Goal: Find specific page/section: Find specific page/section

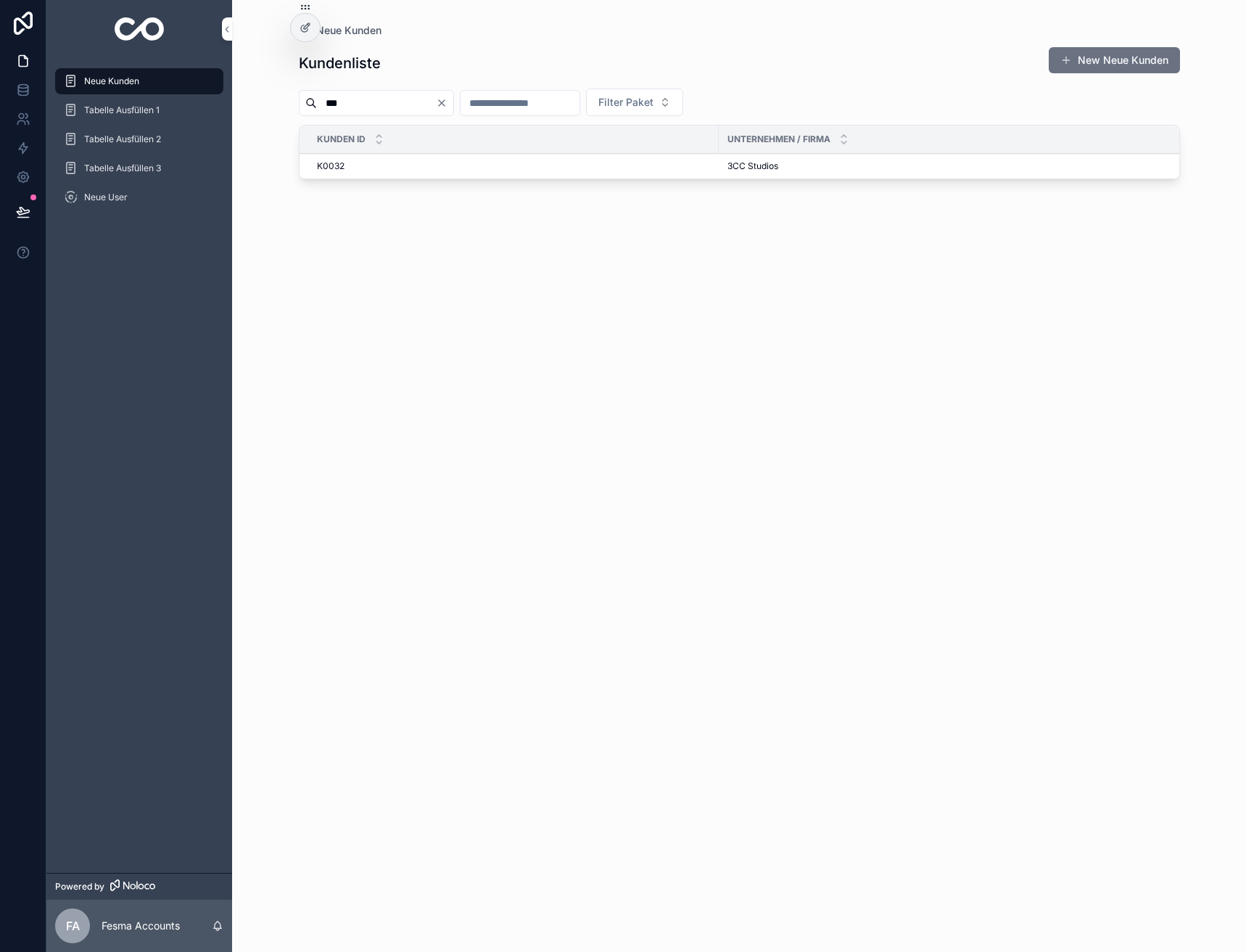
click at [448, 103] on icon "Clear" at bounding box center [442, 103] width 12 height 12
click at [520, 103] on input "scrollable content" at bounding box center [502, 103] width 119 height 20
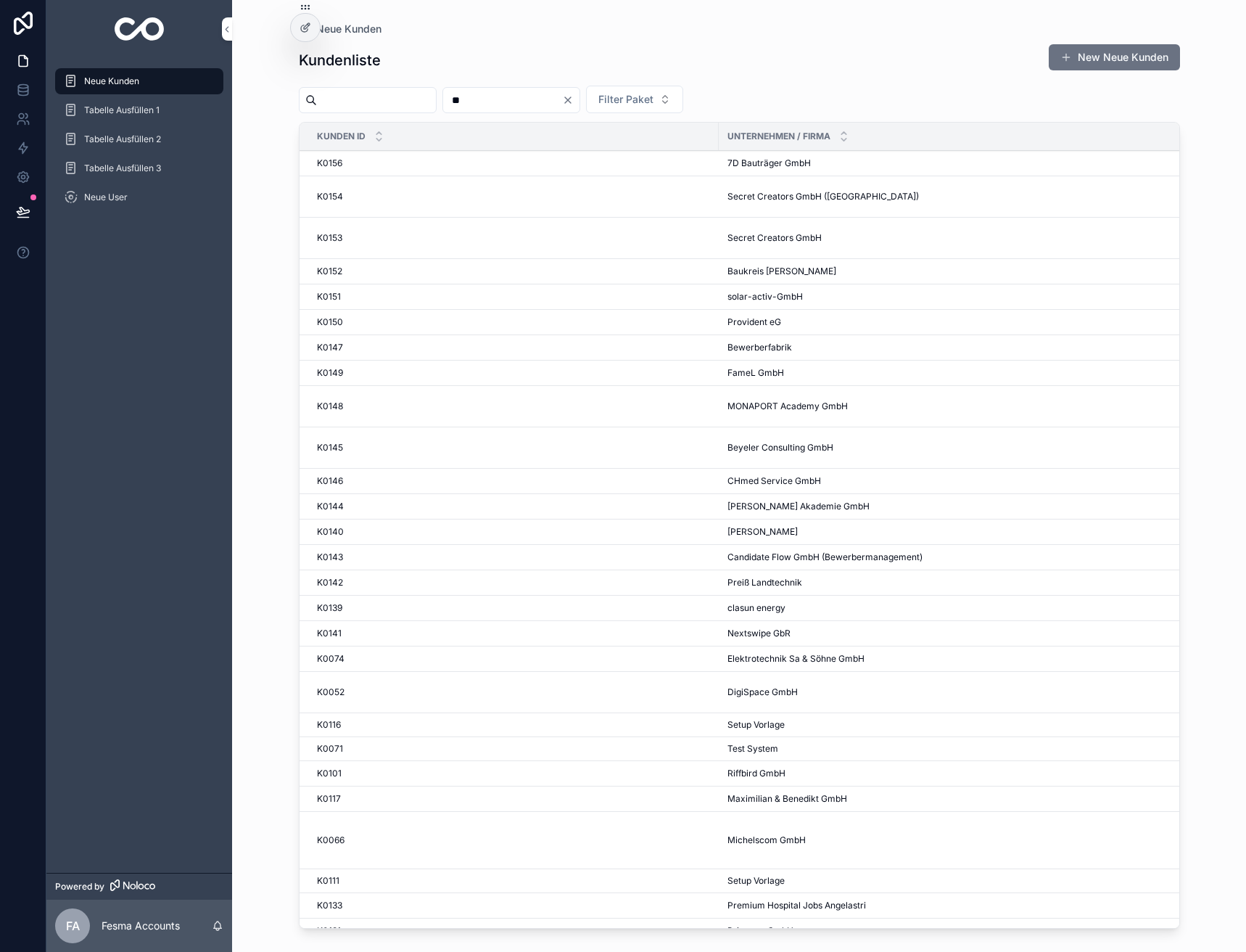
type input "***"
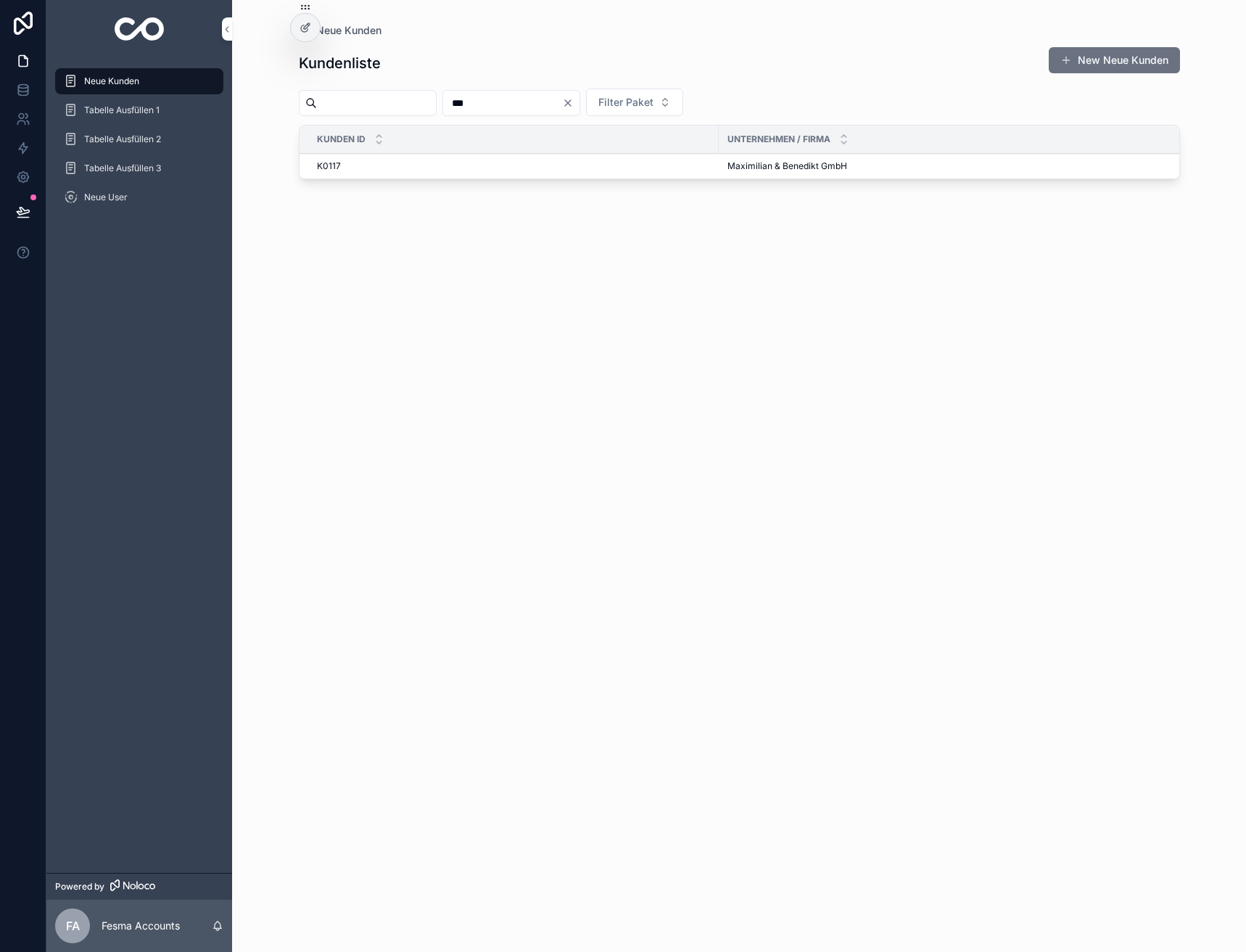
click at [756, 165] on span "Maximilian & Benedikt GmbH" at bounding box center [788, 167] width 120 height 12
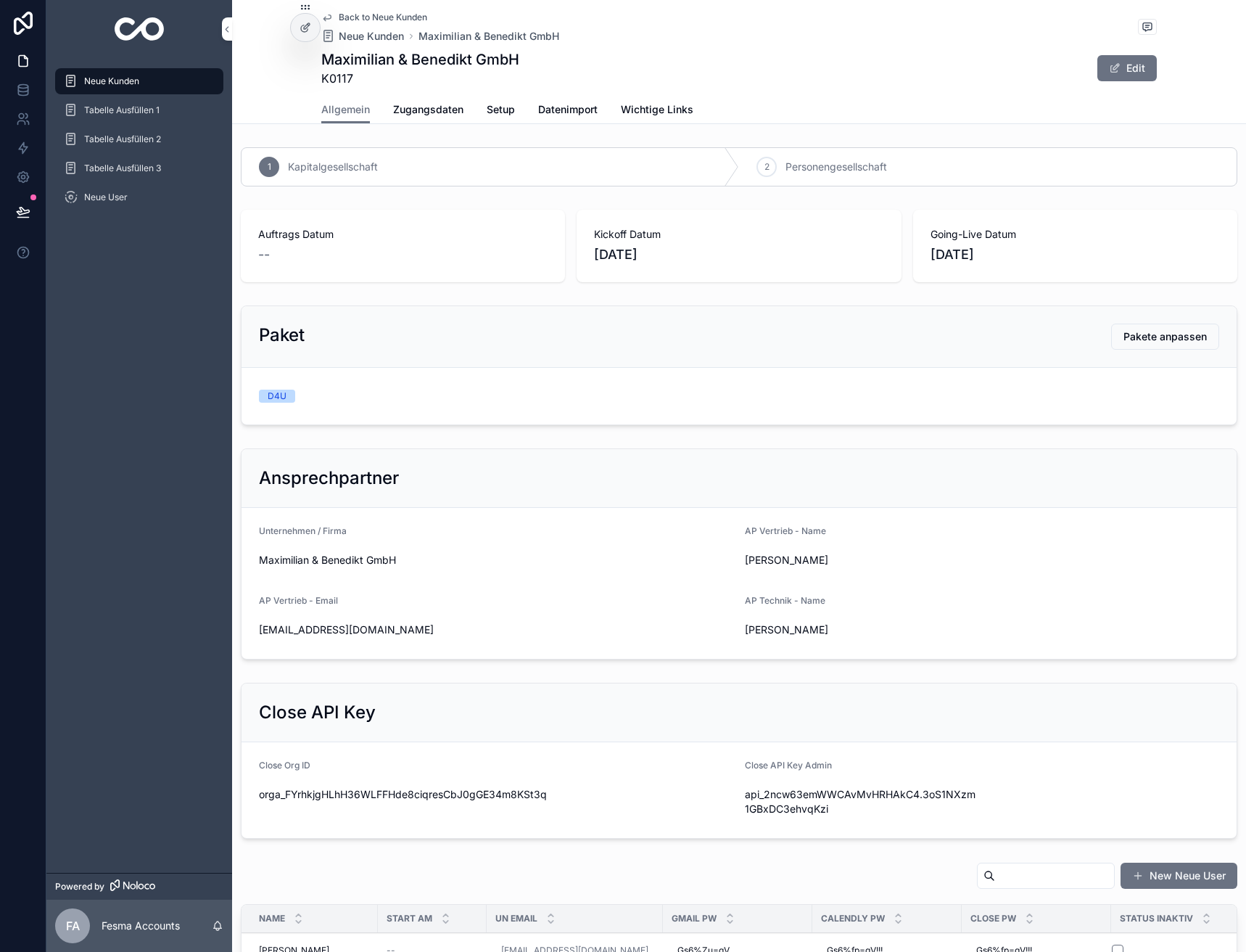
click at [424, 113] on span "Zugangsdaten" at bounding box center [428, 109] width 70 height 14
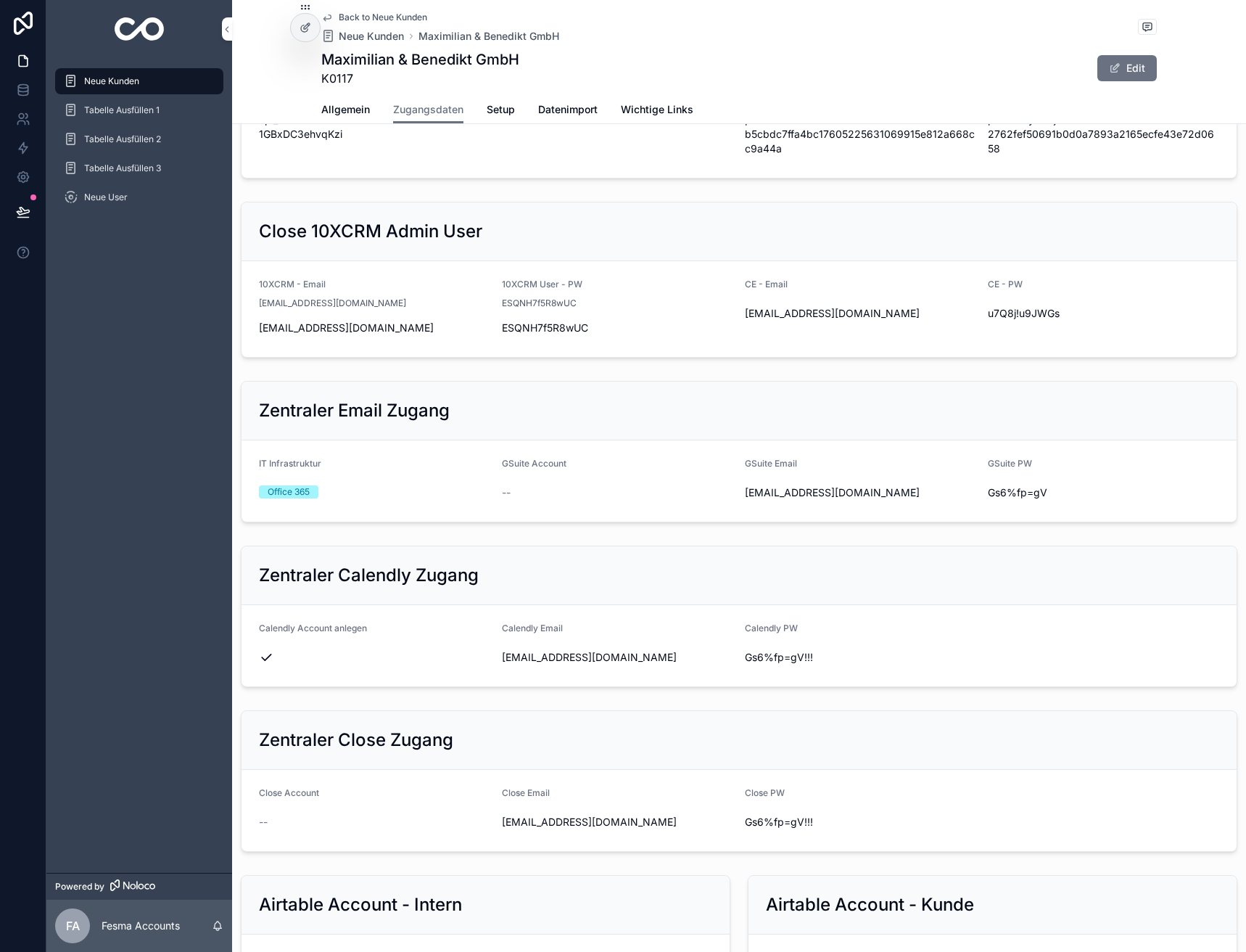
scroll to position [435, 0]
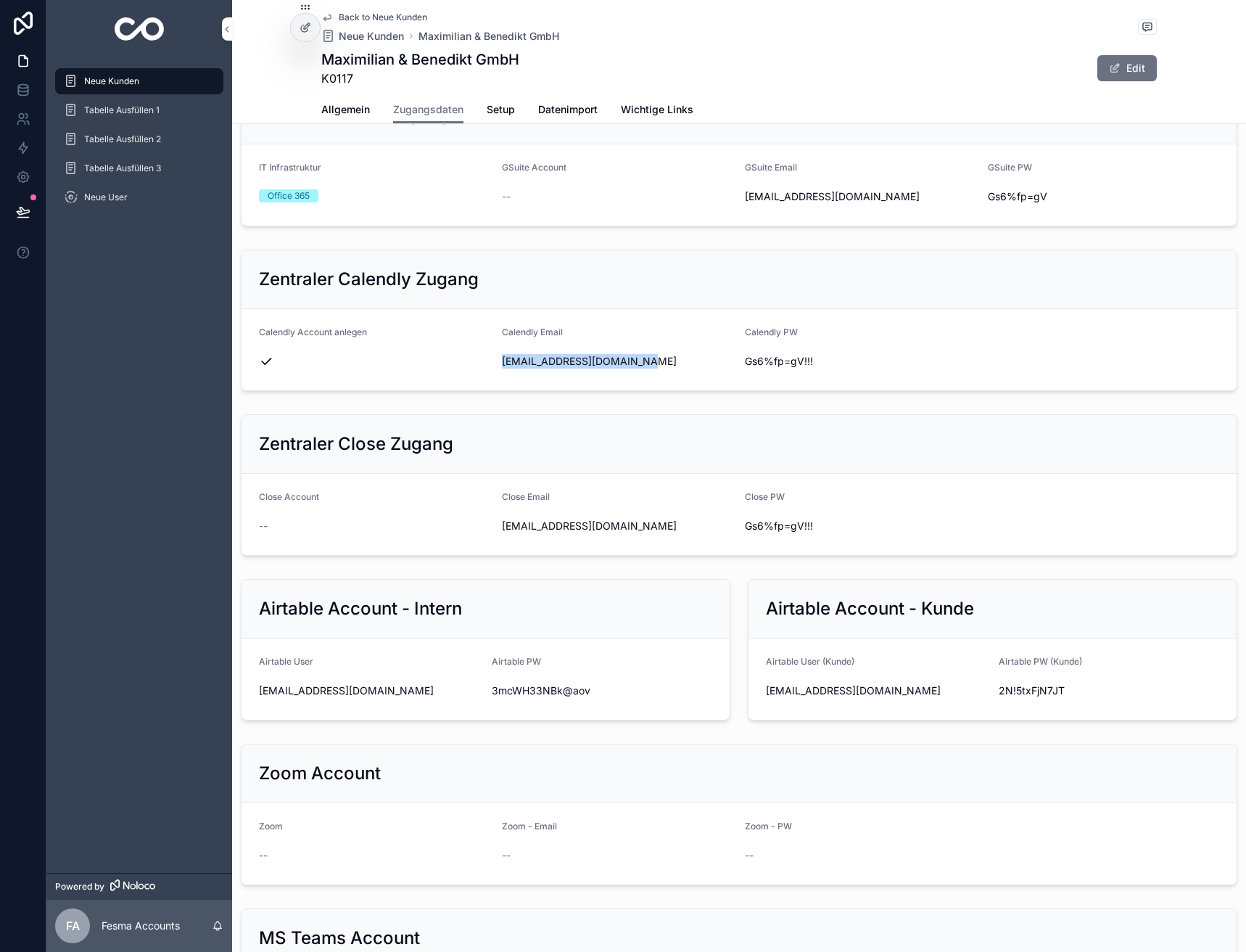
drag, startPoint x: 638, startPoint y: 362, endPoint x: 495, endPoint y: 361, distance: 143.0
click at [495, 361] on form "Calendly Account anlegen Calendly Email [EMAIL_ADDRESS][DOMAIN_NAME] Calendly P…" at bounding box center [739, 350] width 995 height 81
copy span "[EMAIL_ADDRESS][DOMAIN_NAME]"
drag, startPoint x: 809, startPoint y: 361, endPoint x: 746, endPoint y: 361, distance: 63.0
click at [745, 356] on div "Gs6%fp=gV!!!" at bounding box center [861, 361] width 232 height 14
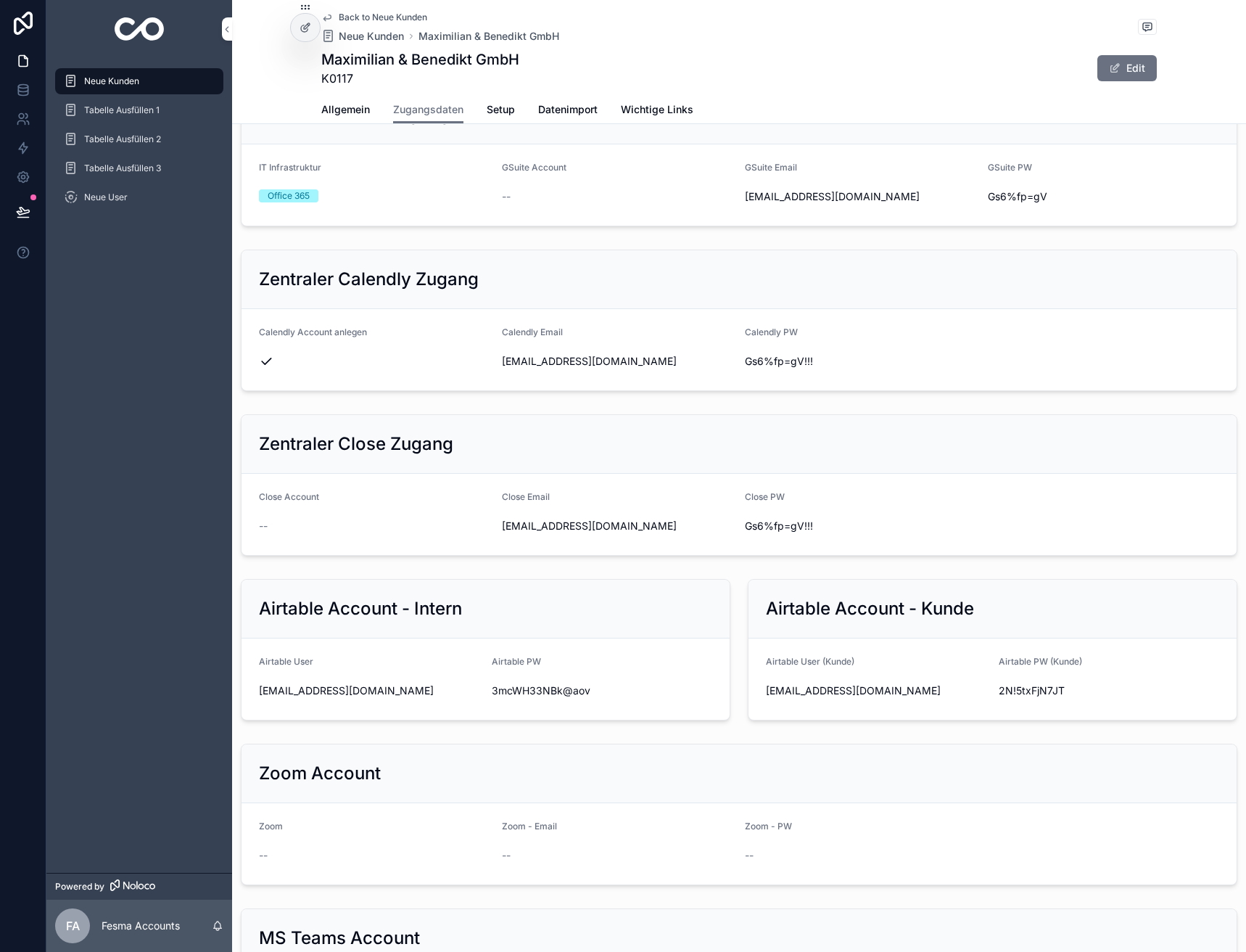
click at [769, 361] on span "Gs6%fp=gV!!!" at bounding box center [861, 361] width 232 height 14
copy div "Gs6%fp=gV!!!"
click at [346, 33] on span "Neue Kunden" at bounding box center [371, 36] width 65 height 14
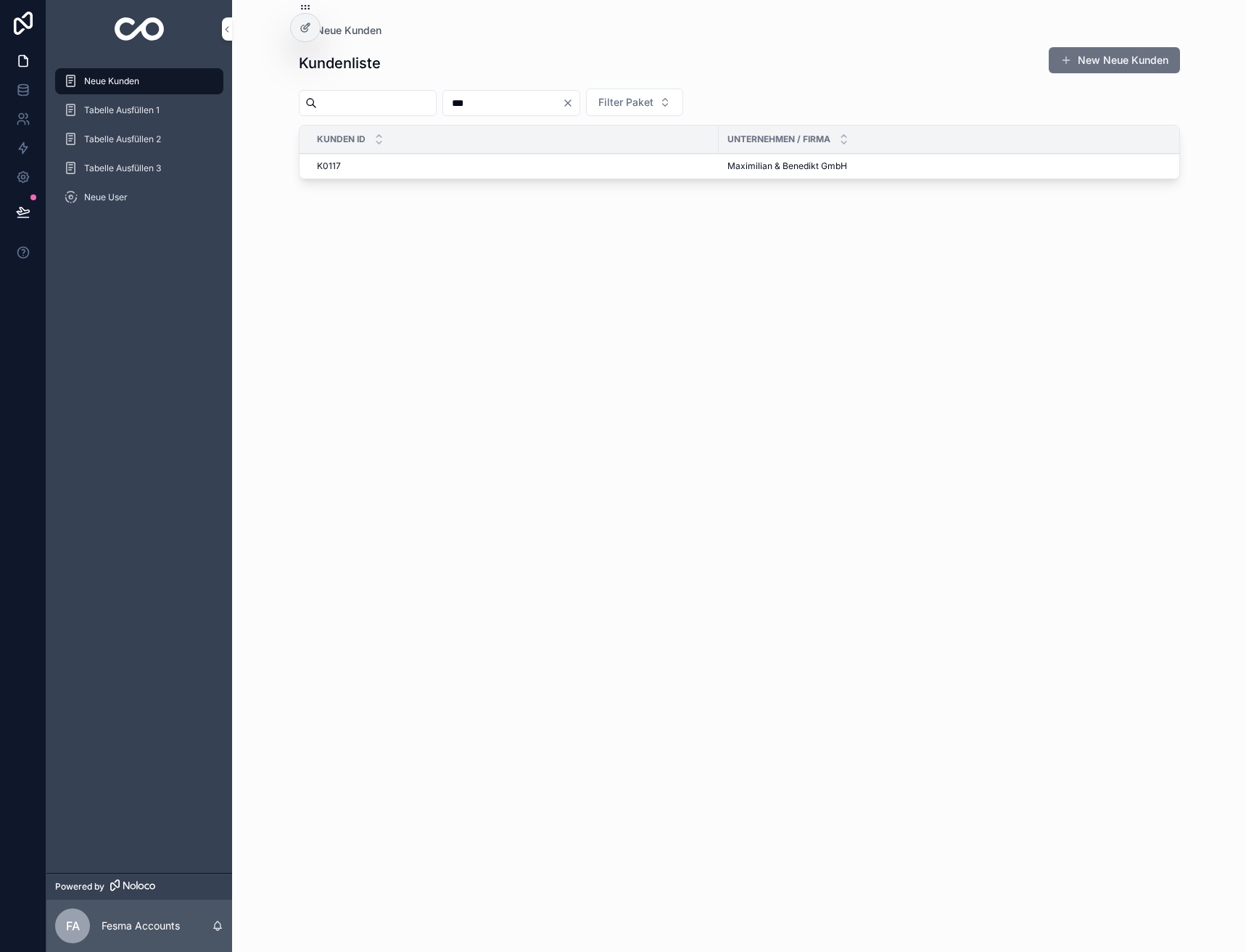
click at [499, 101] on input "***" at bounding box center [502, 103] width 119 height 20
type input "****"
click at [773, 161] on span "WeBuildBrands" at bounding box center [759, 167] width 63 height 12
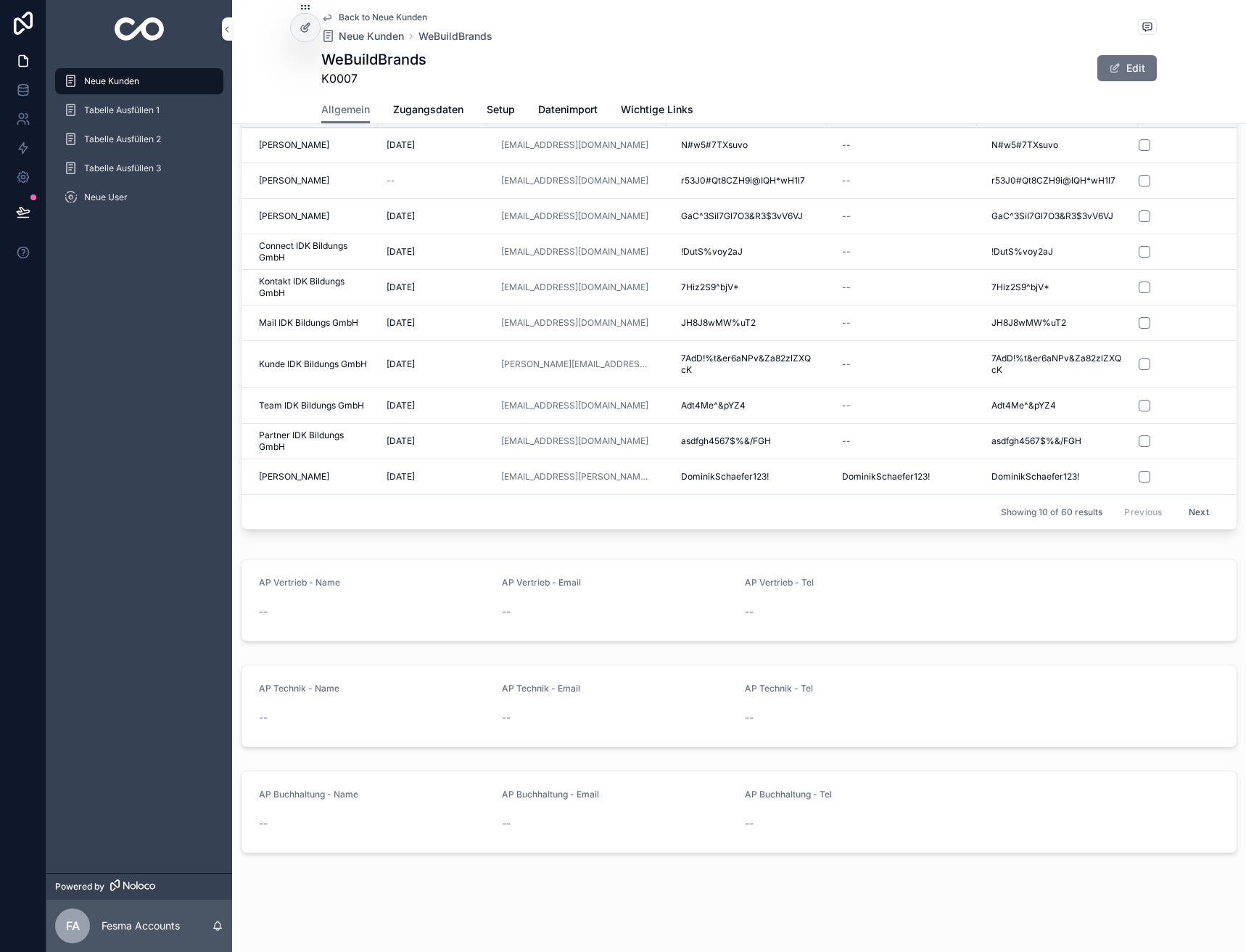
scroll to position [236, 0]
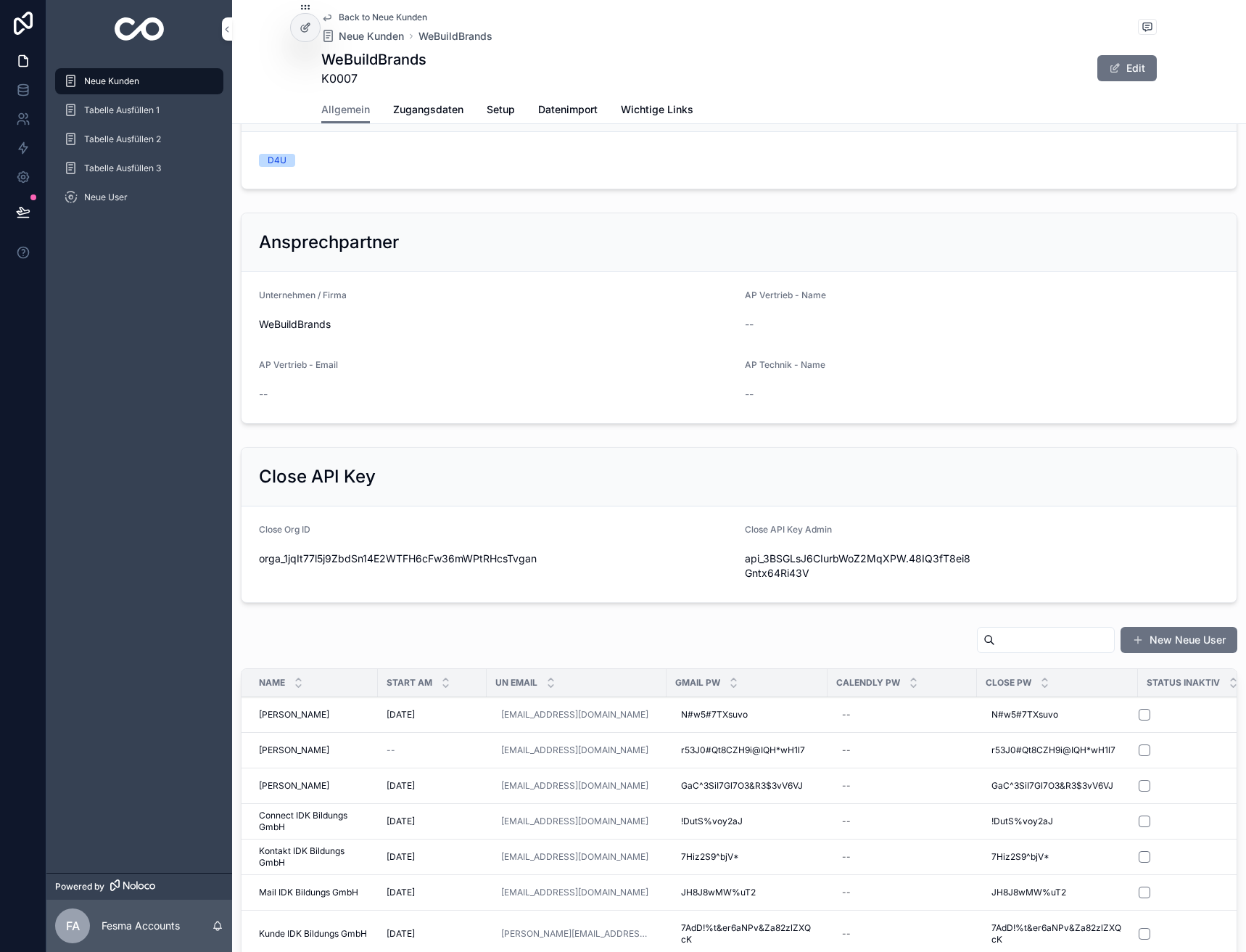
click at [406, 113] on span "Zugangsdaten" at bounding box center [428, 109] width 70 height 14
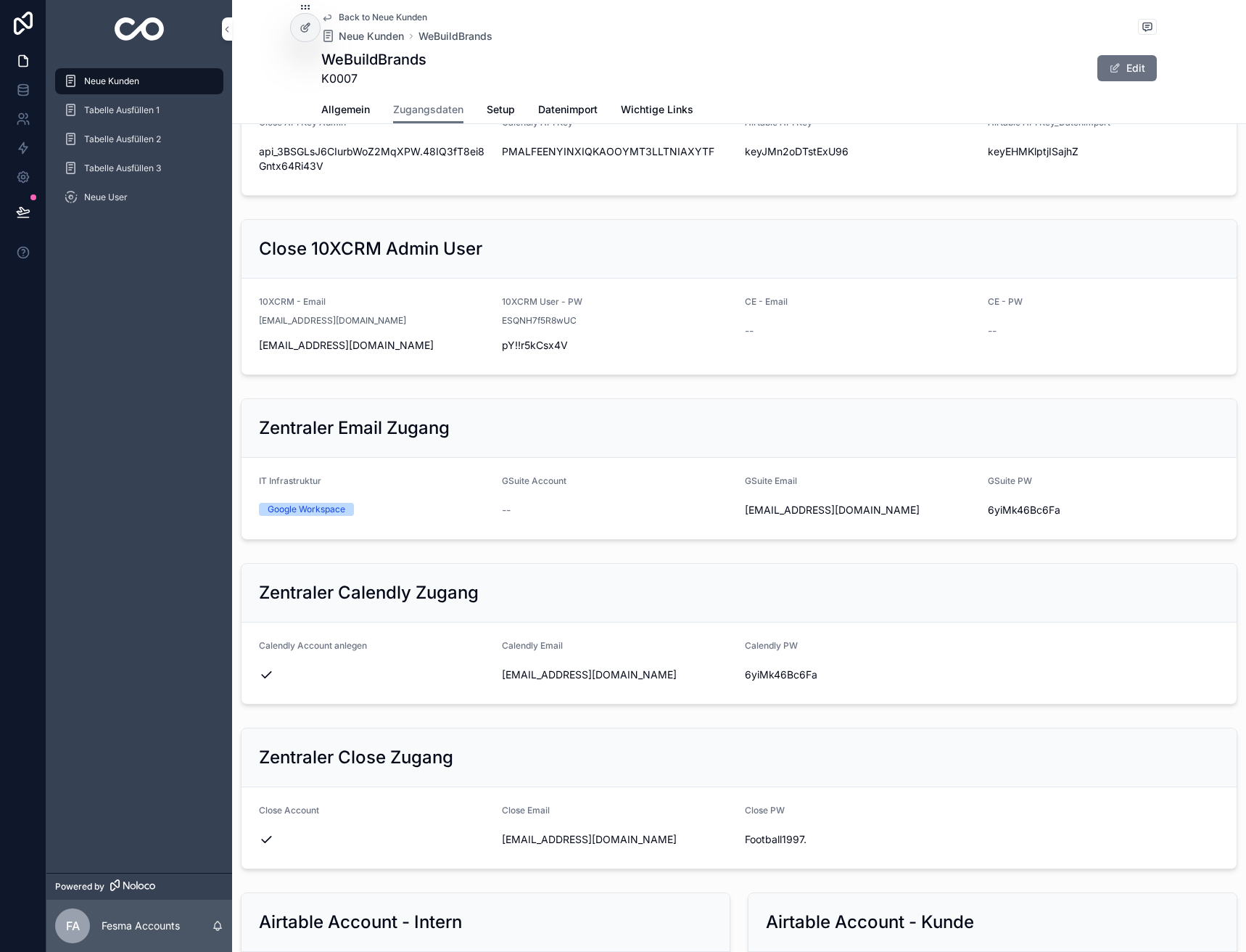
scroll to position [217, 0]
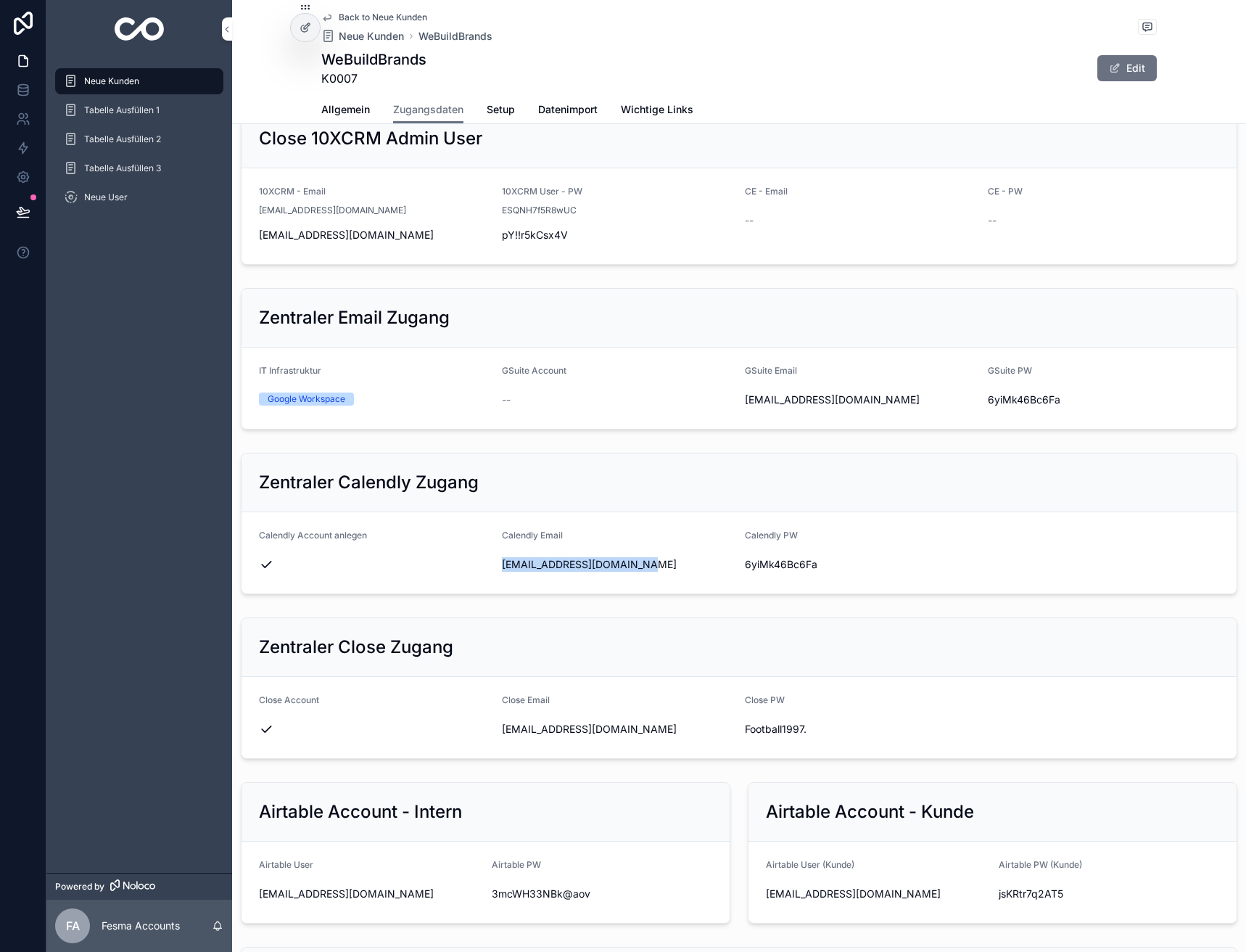
drag, startPoint x: 645, startPoint y: 565, endPoint x: 495, endPoint y: 572, distance: 150.2
click at [495, 572] on form "Calendly Account anlegen Calendly Email [EMAIL_ADDRESS][DOMAIN_NAME] Calendly P…" at bounding box center [739, 553] width 995 height 81
copy span "[EMAIL_ADDRESS][DOMAIN_NAME]"
click at [775, 569] on span "6yiMk46Bc6Fa" at bounding box center [861, 564] width 232 height 14
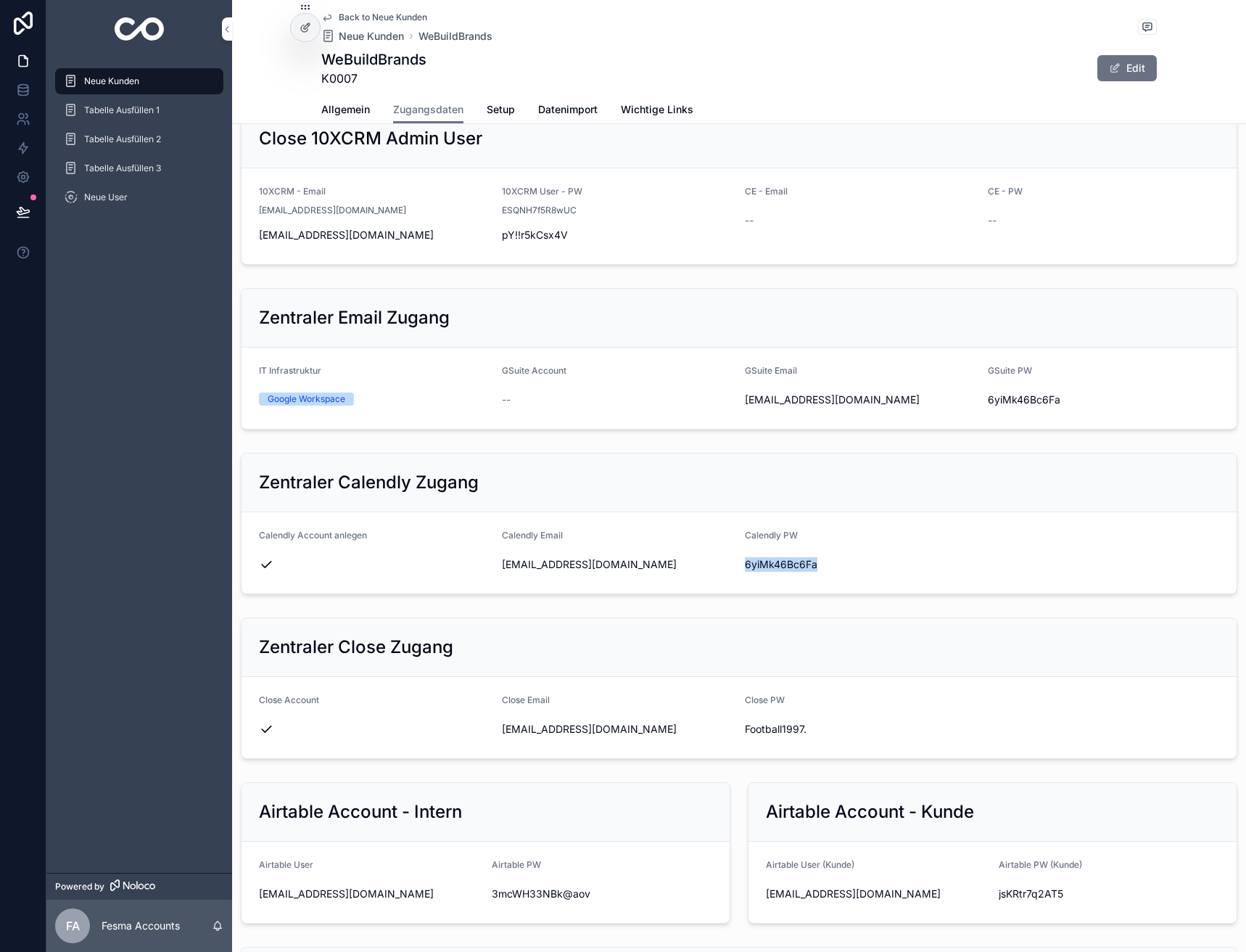
click at [775, 569] on span "6yiMk46Bc6Fa" at bounding box center [861, 564] width 232 height 14
copy div "6yiMk46Bc6Fa"
click at [347, 15] on span "Back to Neue Kunden" at bounding box center [383, 18] width 89 height 12
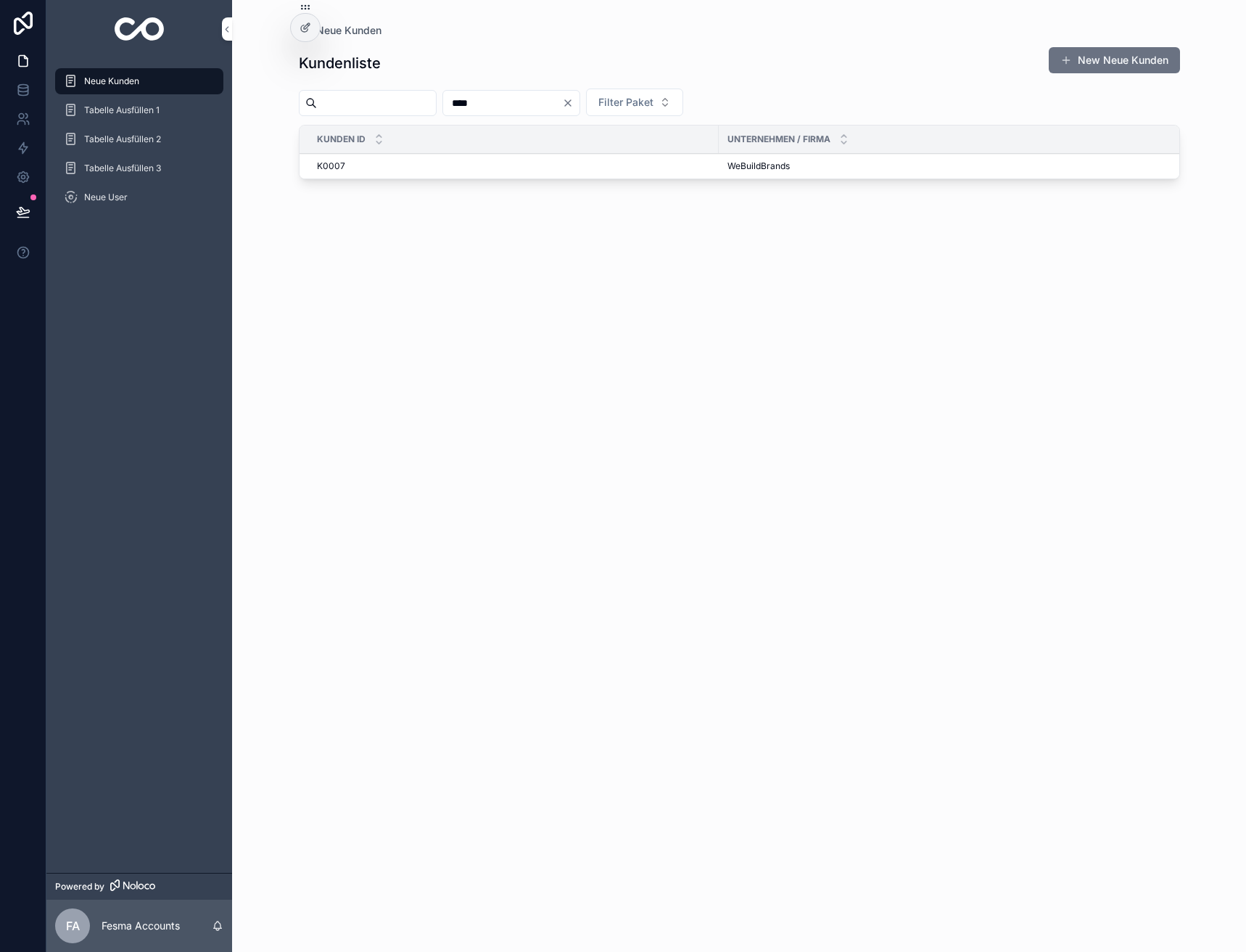
click at [545, 100] on input "****" at bounding box center [502, 103] width 119 height 20
type input "***"
click at [438, 167] on div "K0117 K0117" at bounding box center [513, 167] width 393 height 12
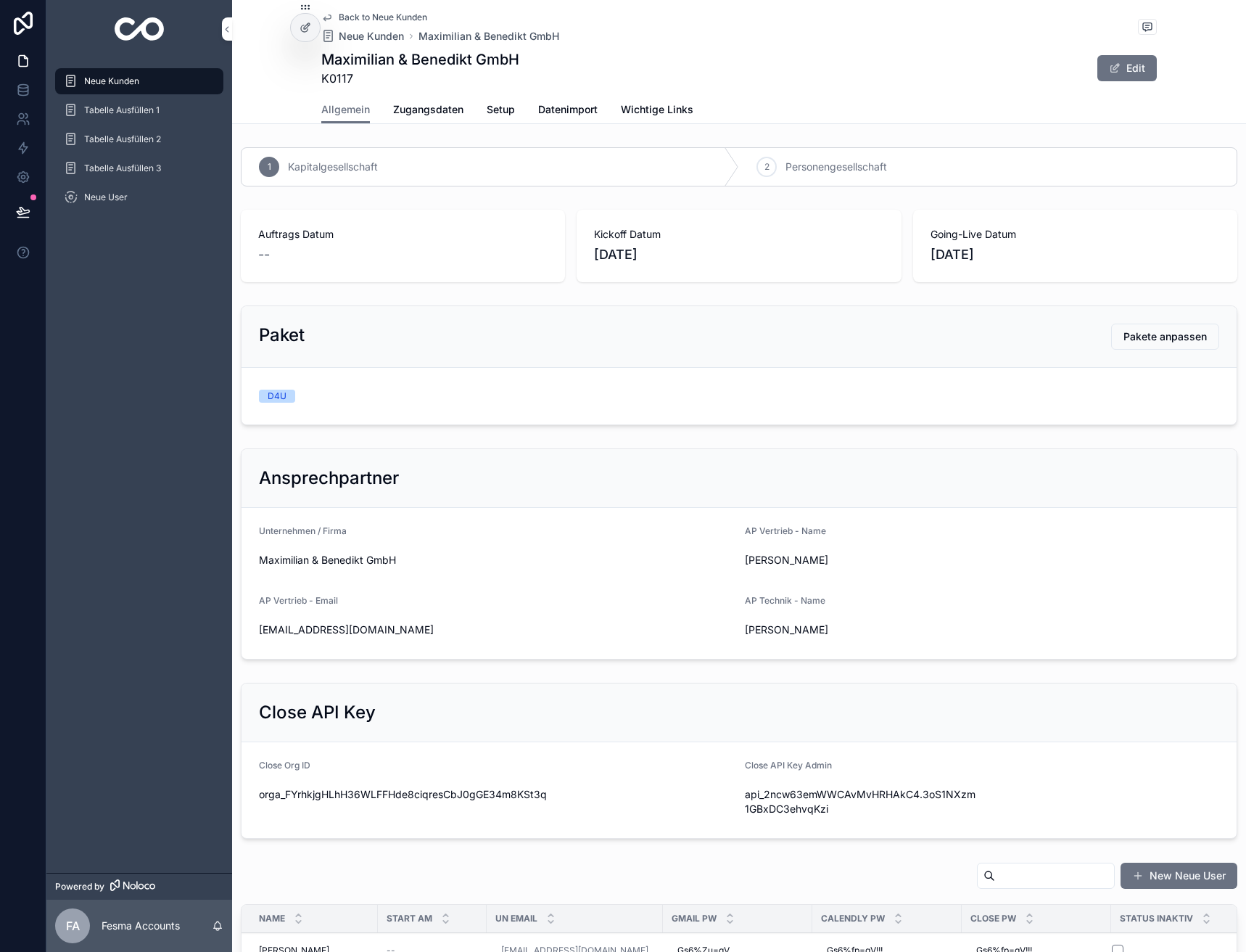
click at [420, 111] on span "Zugangsdaten" at bounding box center [428, 109] width 70 height 14
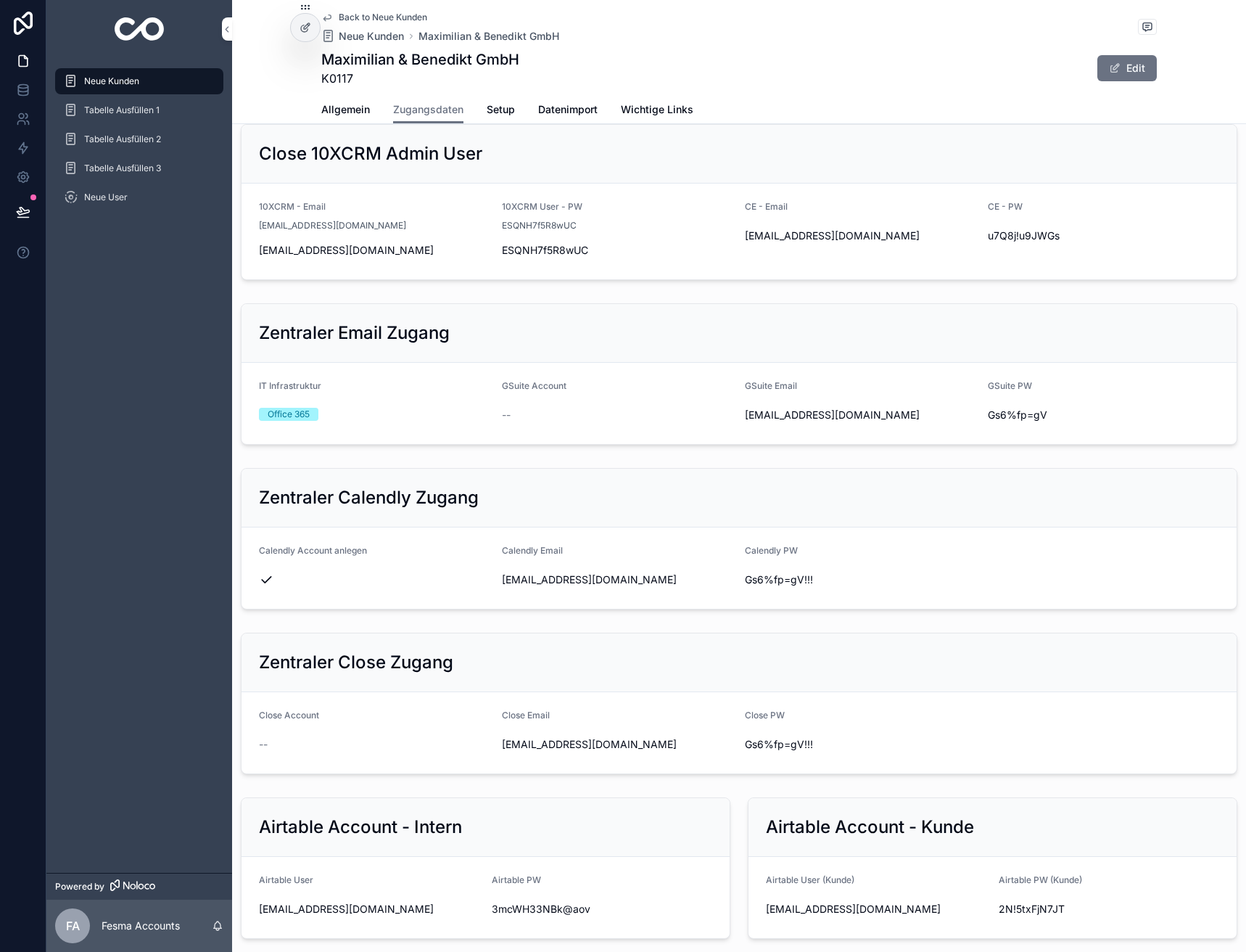
scroll to position [217, 0]
drag, startPoint x: 739, startPoint y: 577, endPoint x: 804, endPoint y: 583, distance: 65.3
click at [815, 588] on form "Calendly Account anlegen Calendly Email [EMAIL_ADDRESS][DOMAIN_NAME] Calendly P…" at bounding box center [739, 567] width 995 height 81
click at [793, 578] on span "Gs6%fp=gV!!!" at bounding box center [861, 578] width 232 height 14
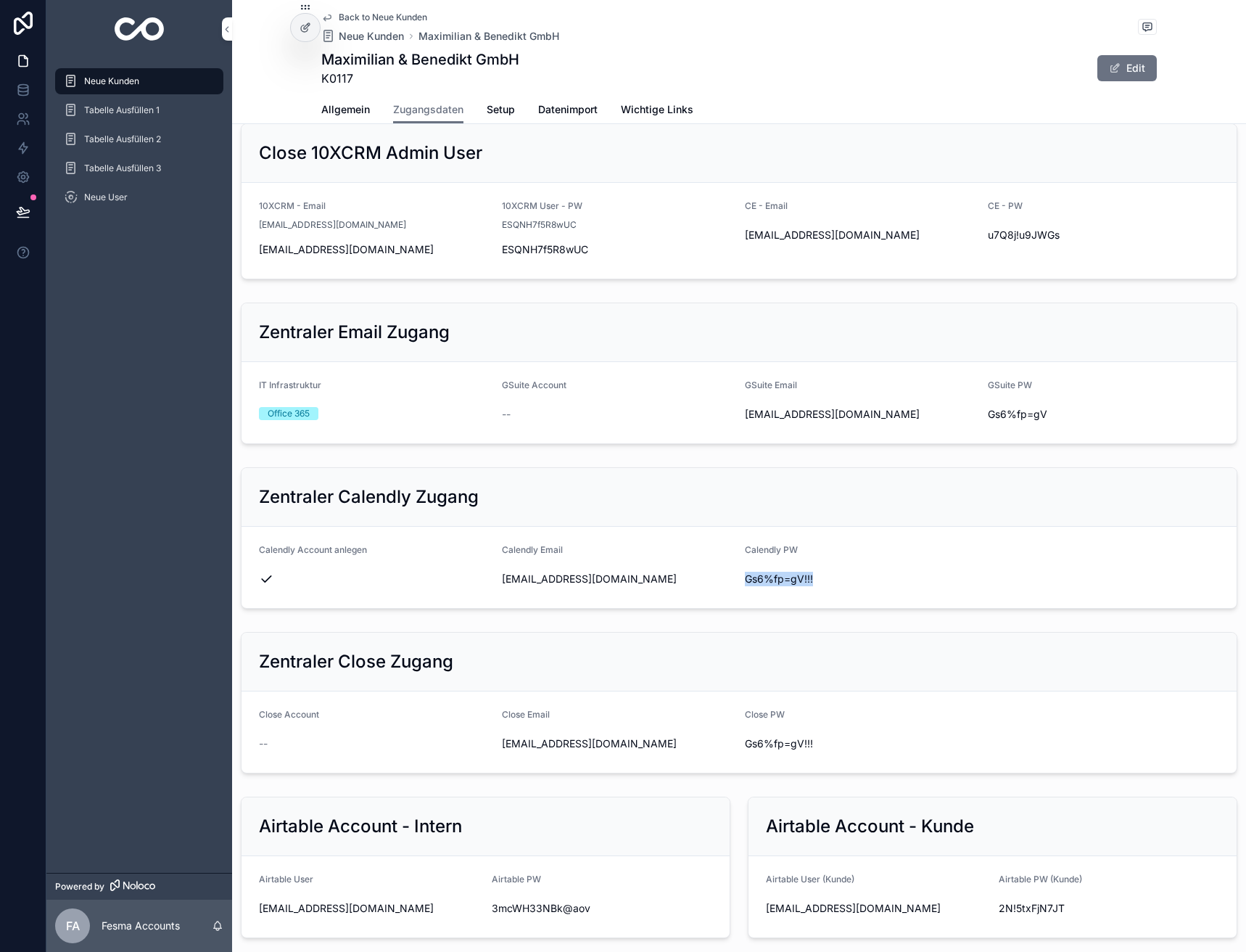
click at [793, 578] on span "Gs6%fp=gV!!!" at bounding box center [861, 578] width 232 height 14
copy div "Gs6%fp=gV!!!"
